Goal: Information Seeking & Learning: Learn about a topic

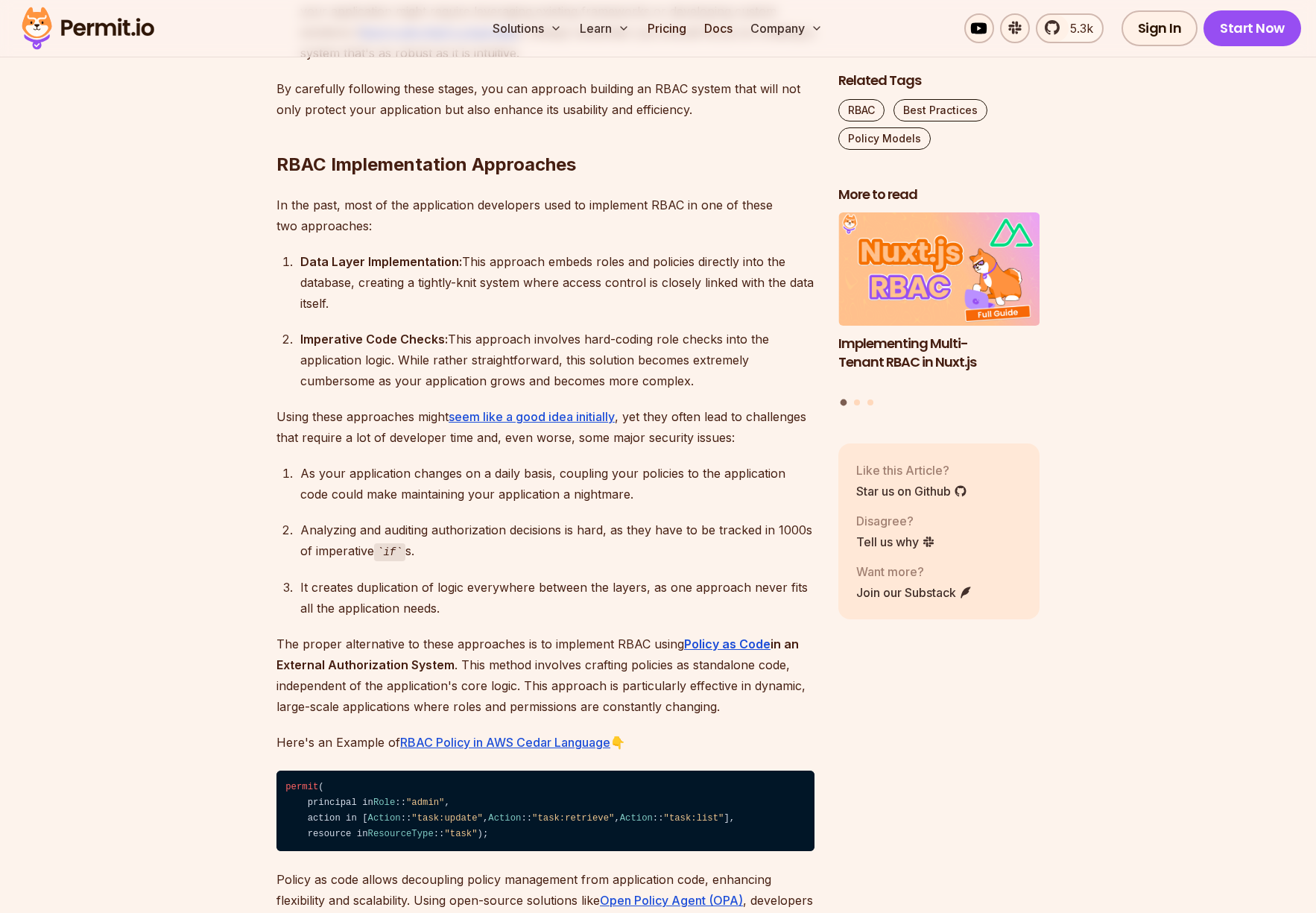
scroll to position [2012, 0]
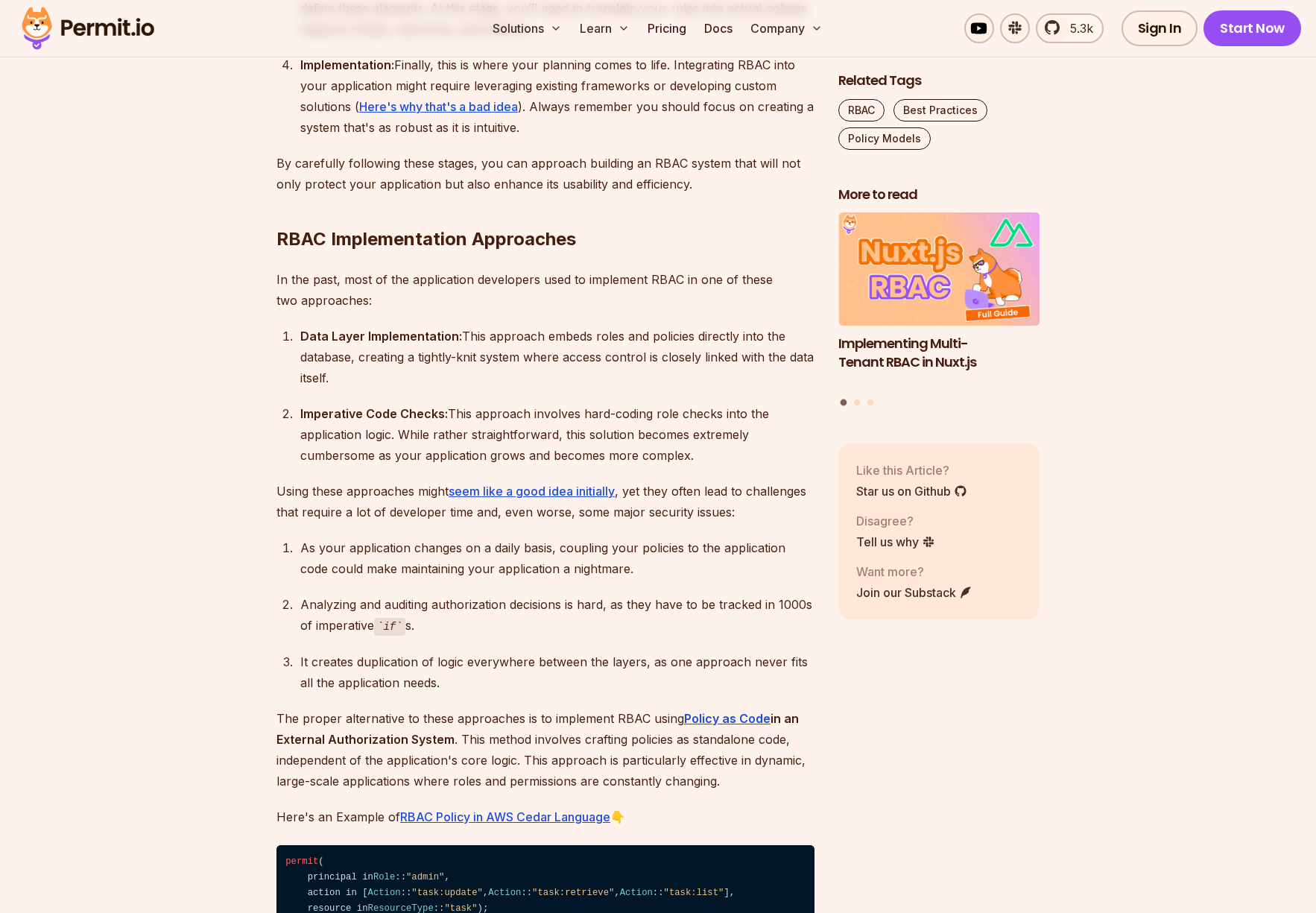
scroll to position [1714, 0]
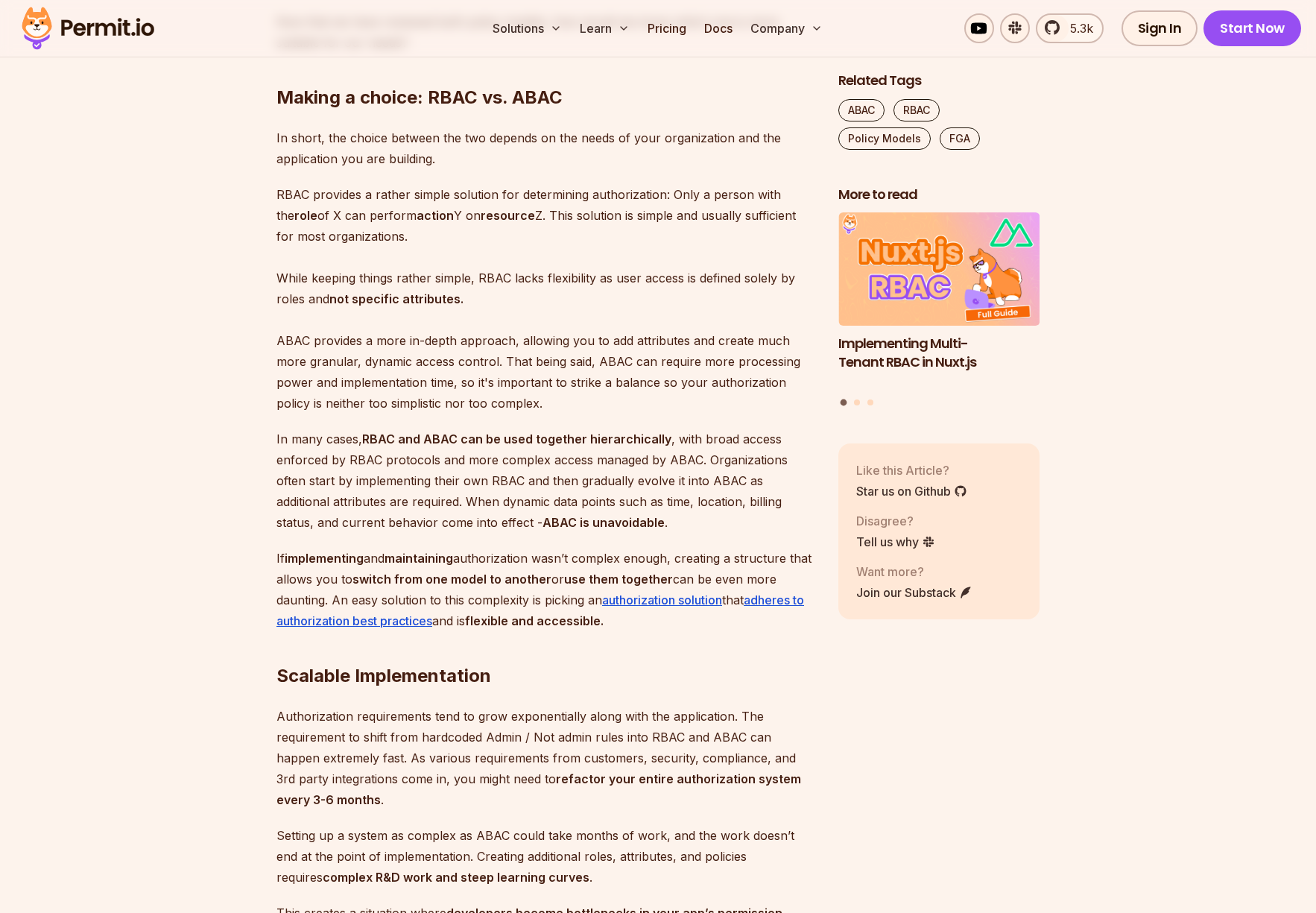
scroll to position [3948, 0]
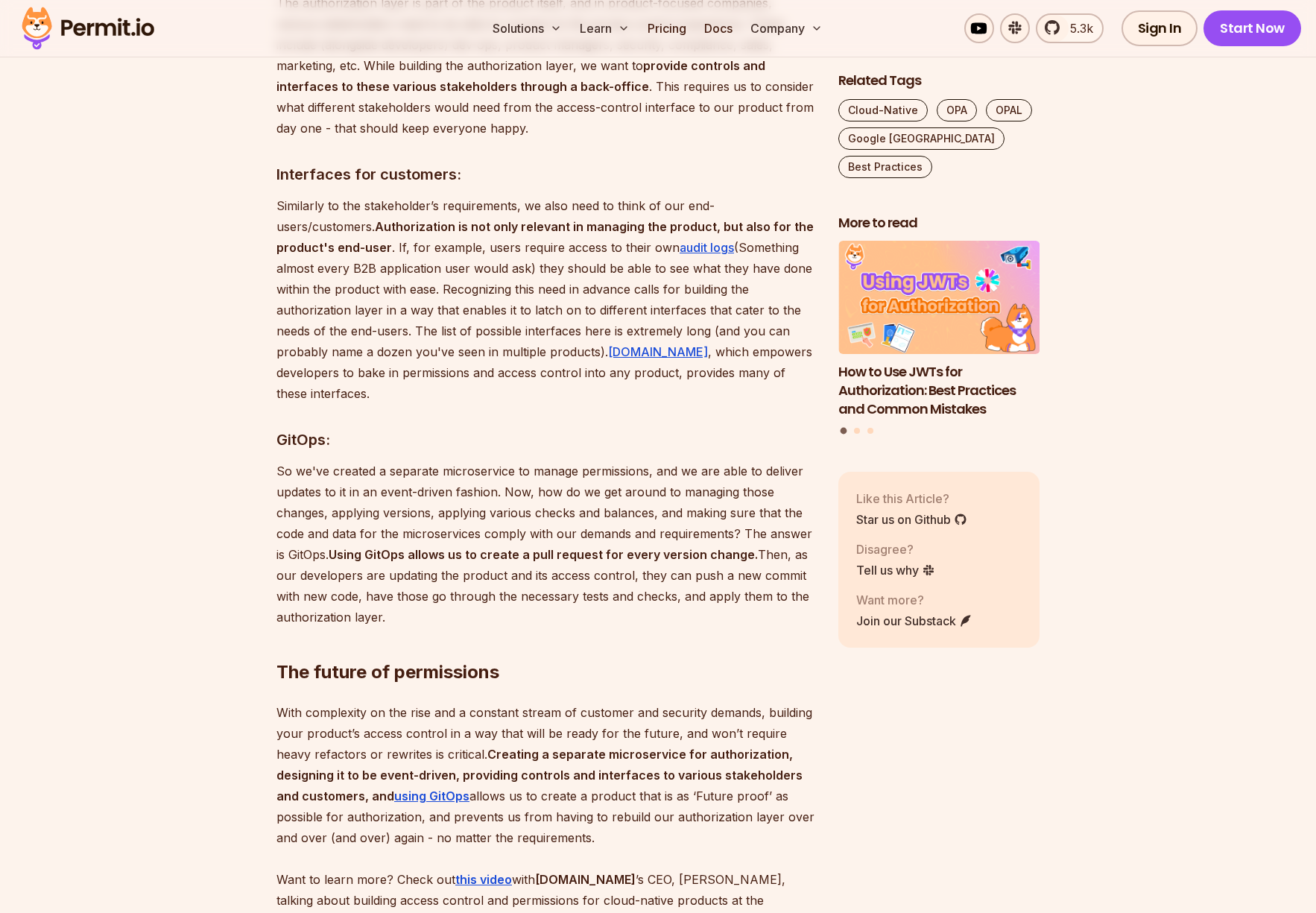
scroll to position [2831, 0]
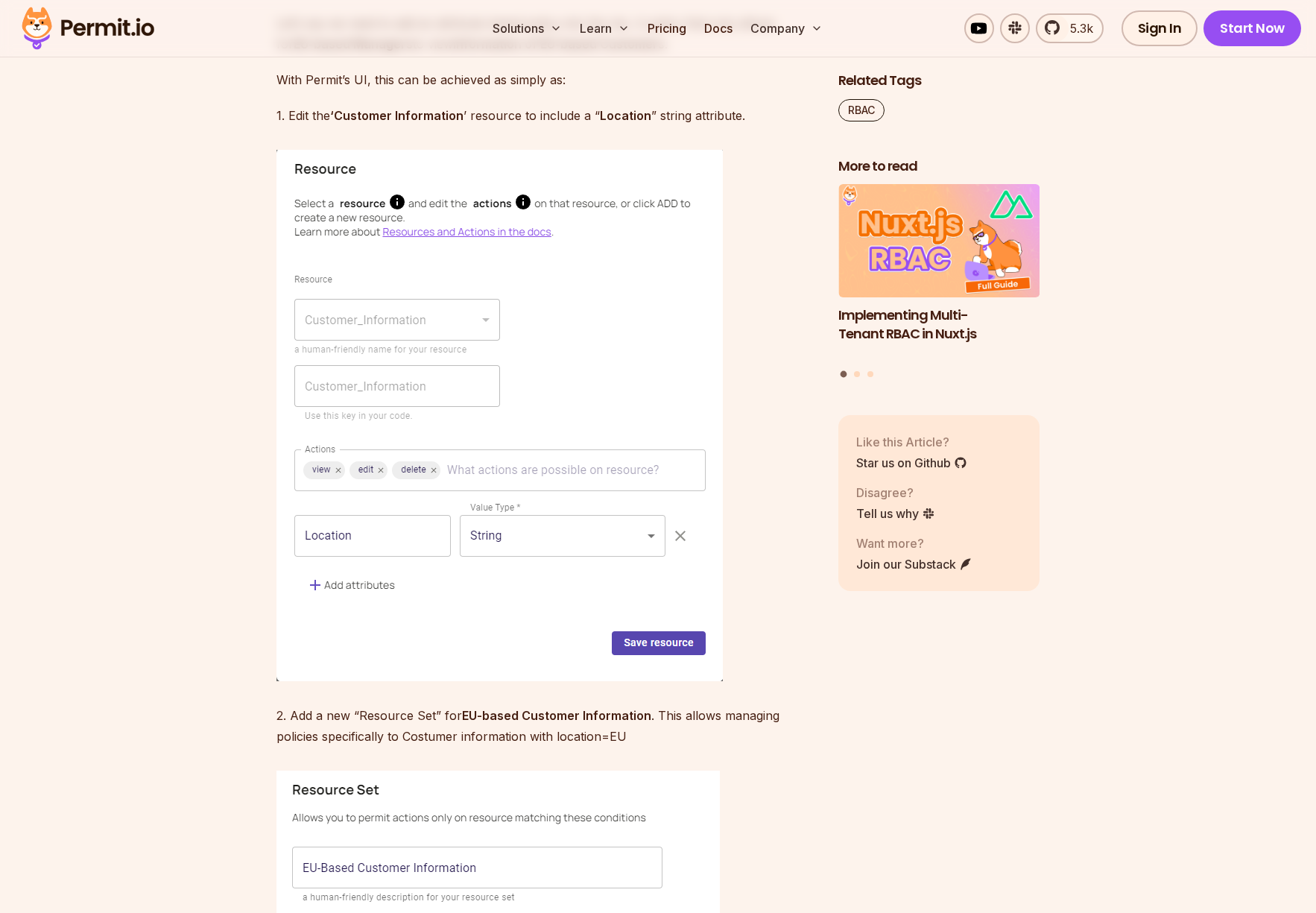
scroll to position [4619, 0]
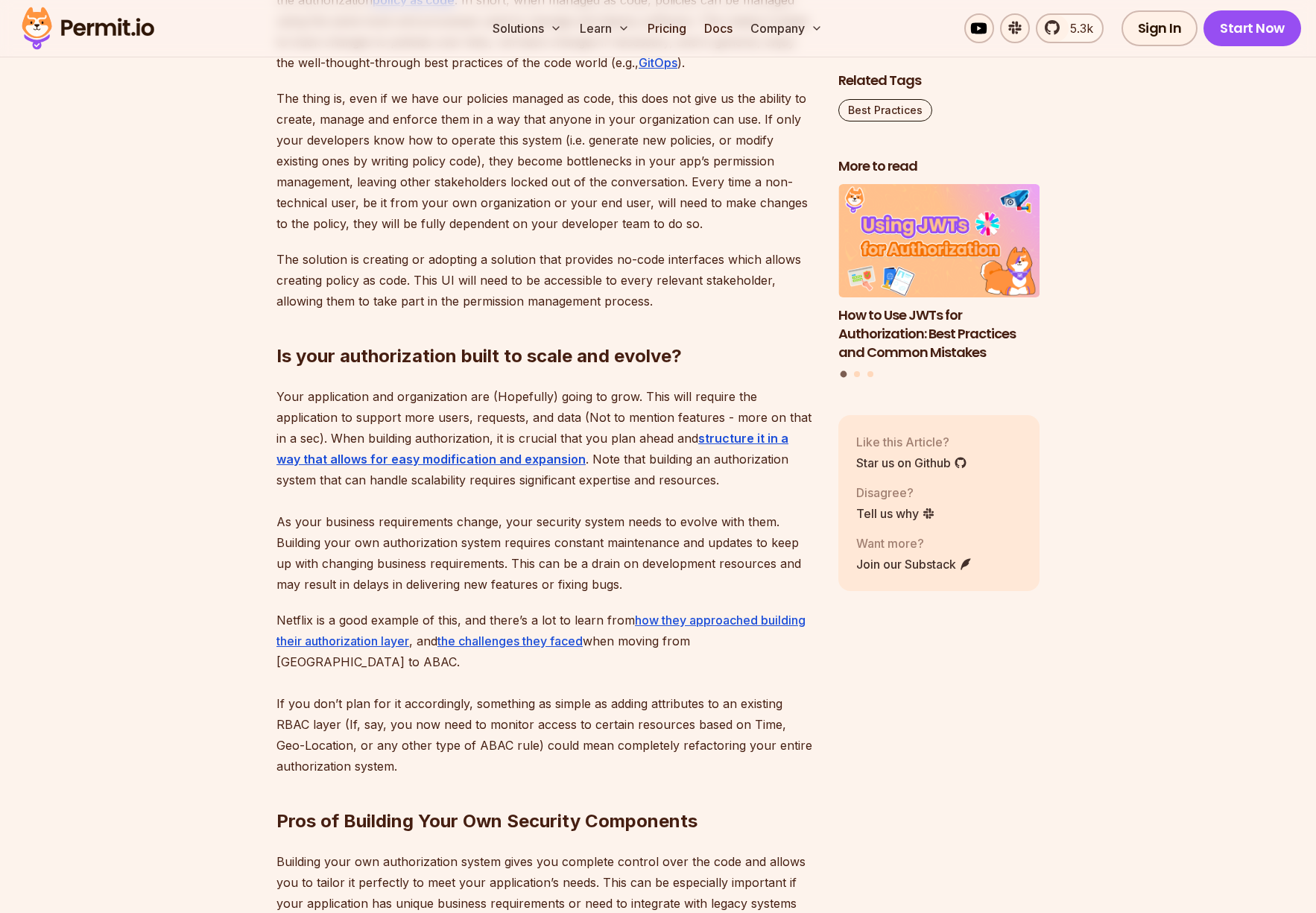
scroll to position [2682, 0]
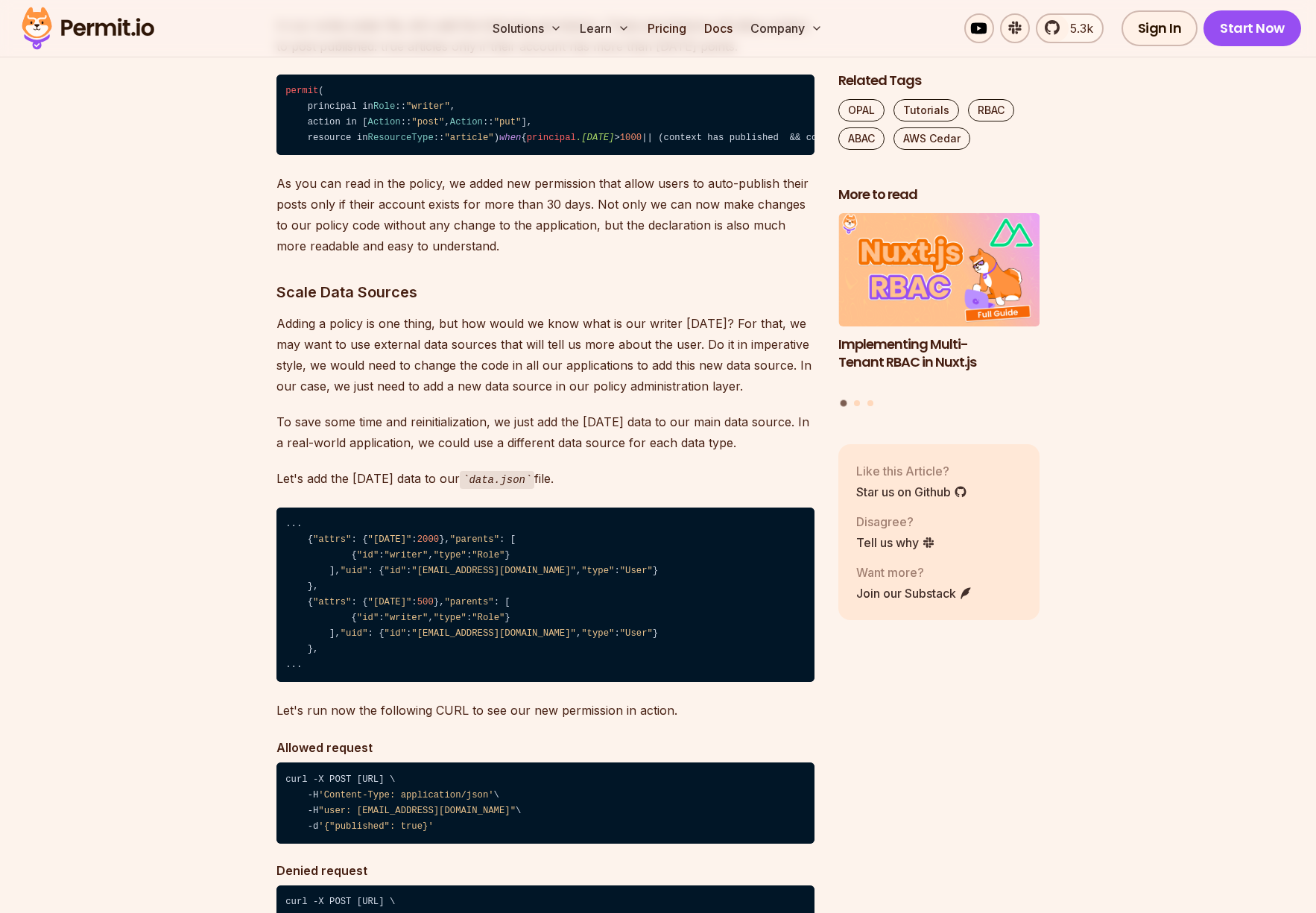
scroll to position [7495, 0]
